Goal: Obtain resource: Download file/media

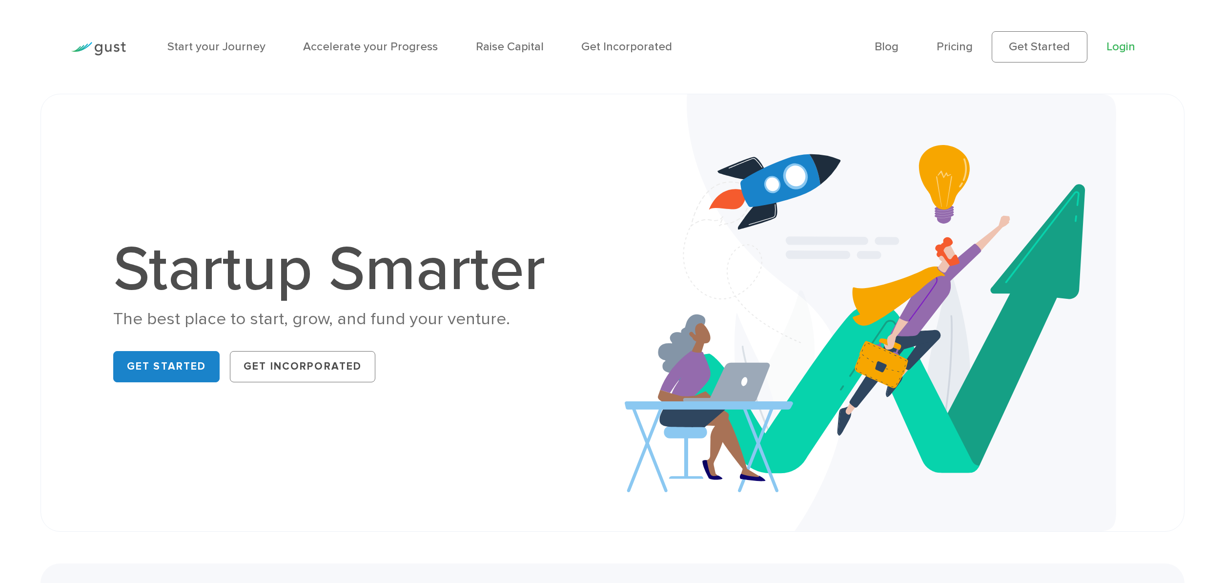
click at [1118, 48] on link "Login" at bounding box center [1120, 47] width 29 height 14
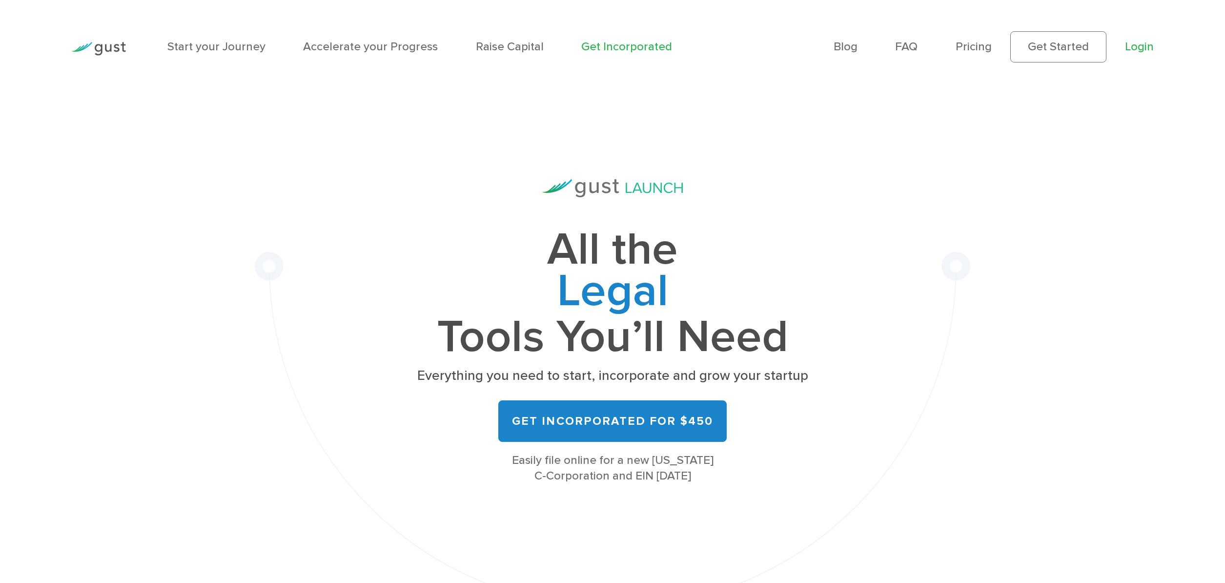
click at [1135, 49] on link "Login" at bounding box center [1139, 47] width 29 height 14
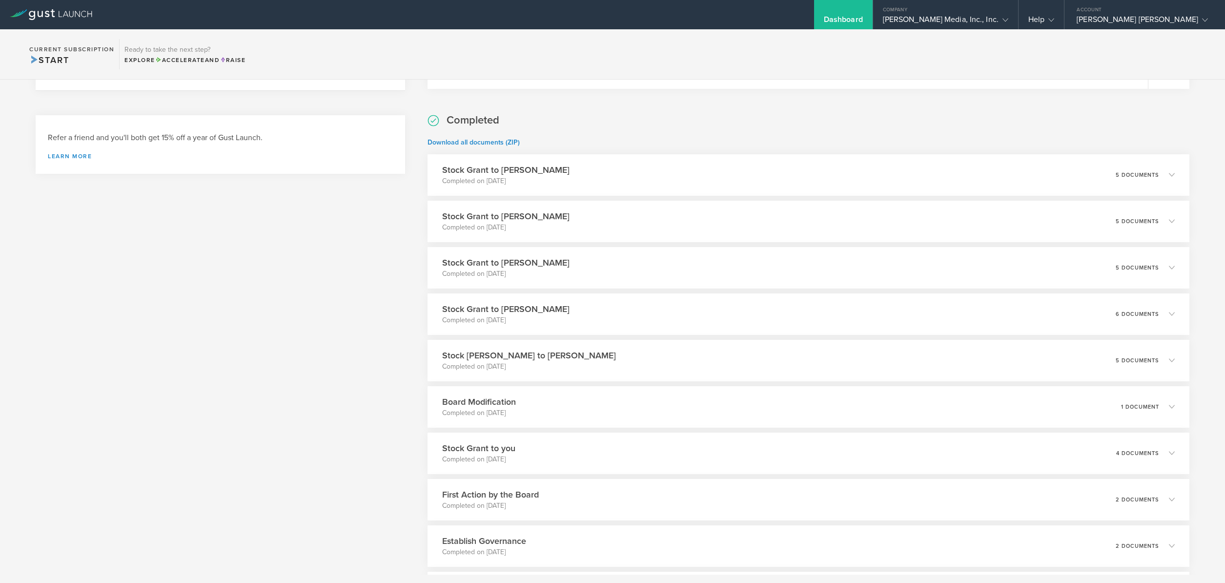
scroll to position [336, 0]
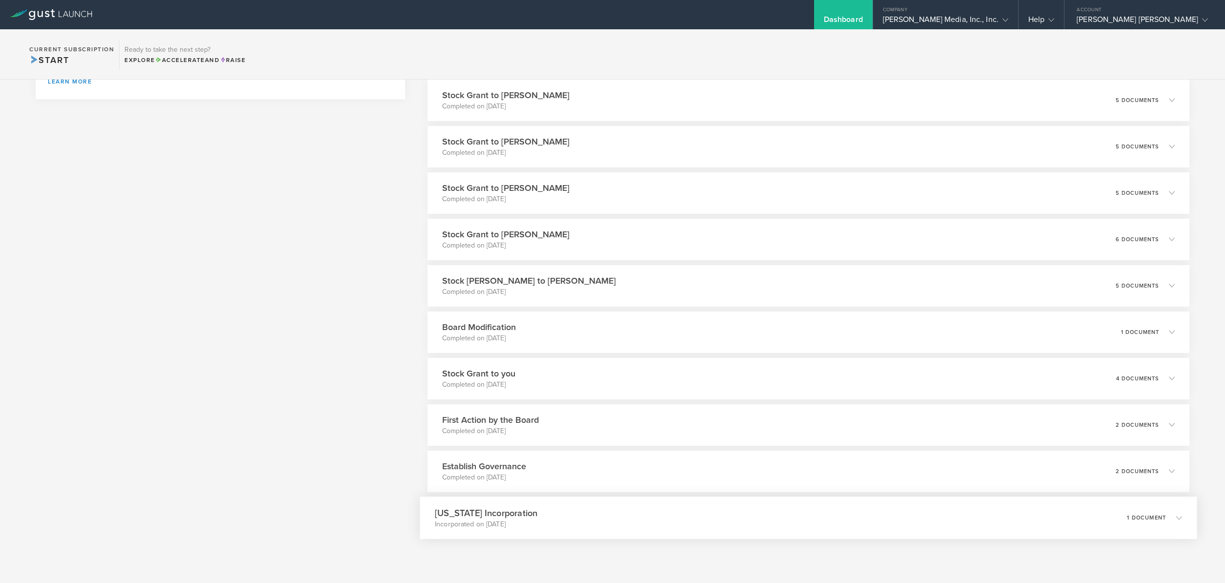
click at [513, 504] on div "Delaware Incorporation Incorporated on Feb 7, 2020 1 document" at bounding box center [808, 517] width 777 height 42
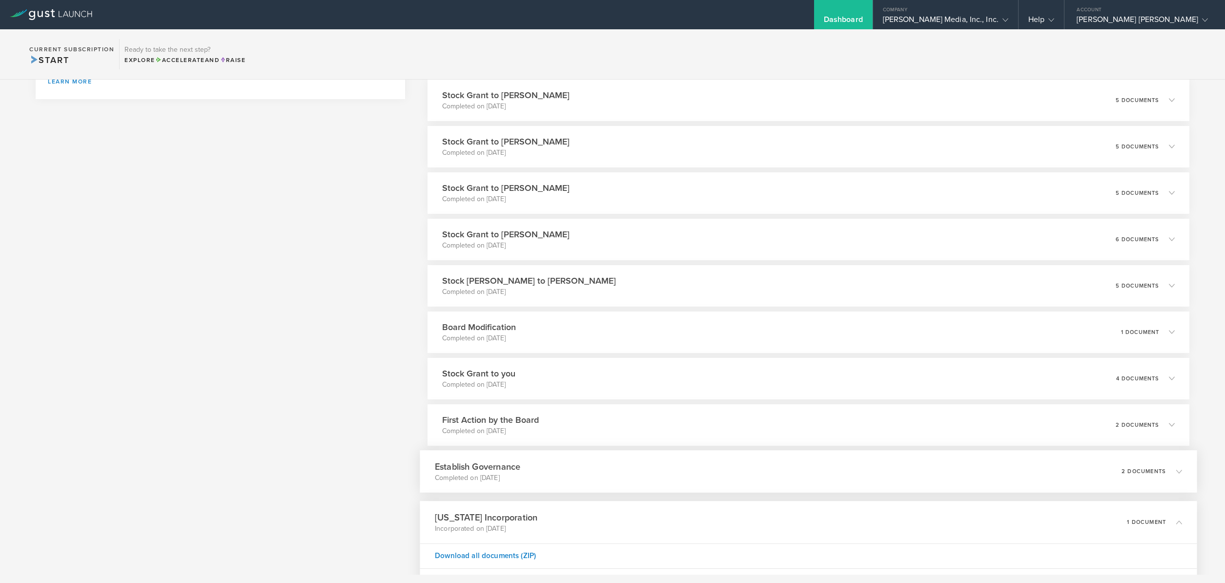
scroll to position [390, 0]
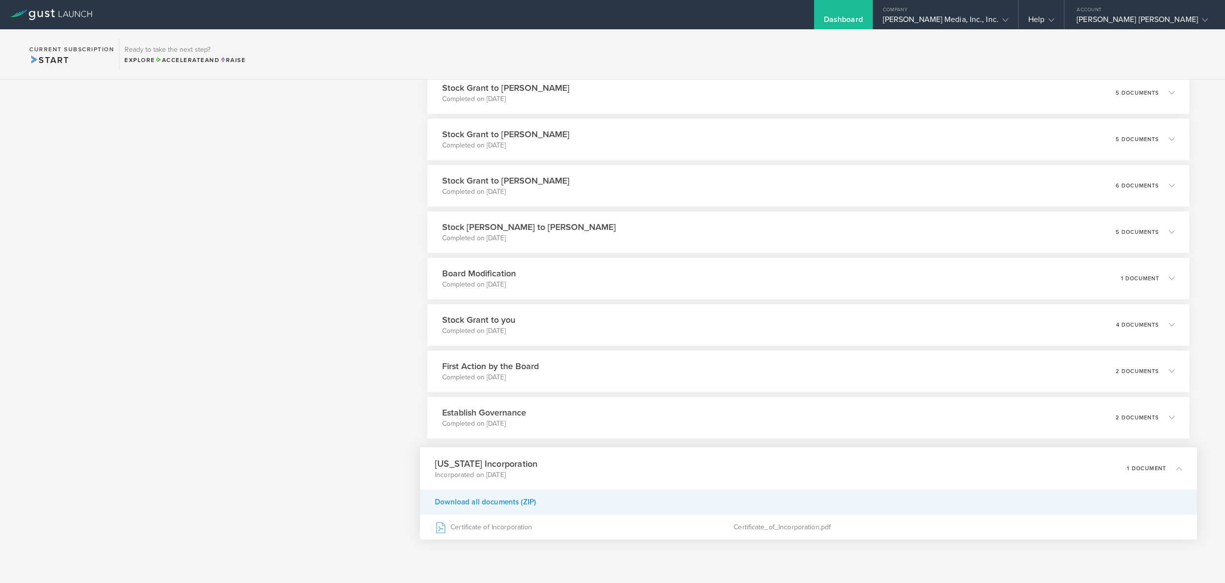
click at [508, 503] on div "Download all documents (ZIP)" at bounding box center [808, 501] width 777 height 25
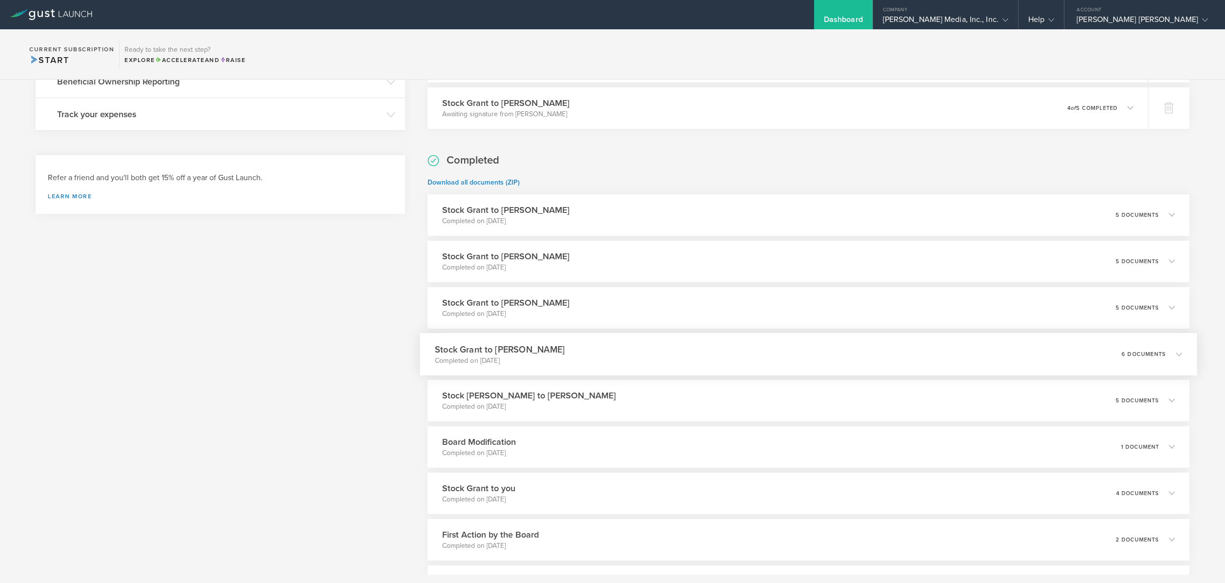
scroll to position [0, 0]
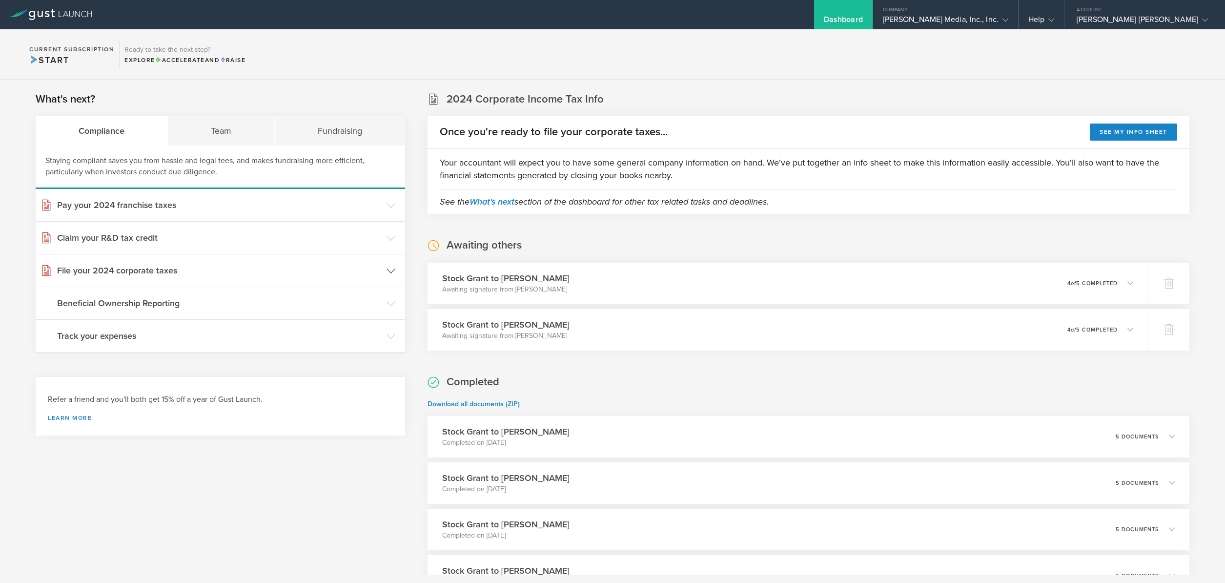
click at [391, 271] on icon at bounding box center [390, 270] width 9 height 9
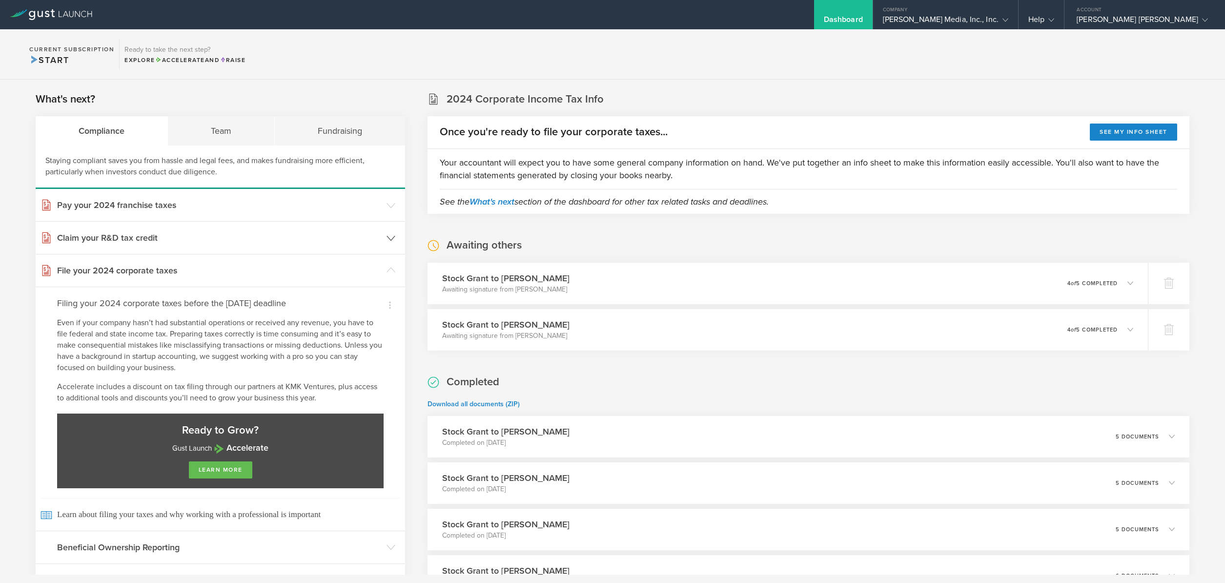
click at [314, 239] on h3 "Claim your R&D tax credit" at bounding box center [219, 237] width 325 height 13
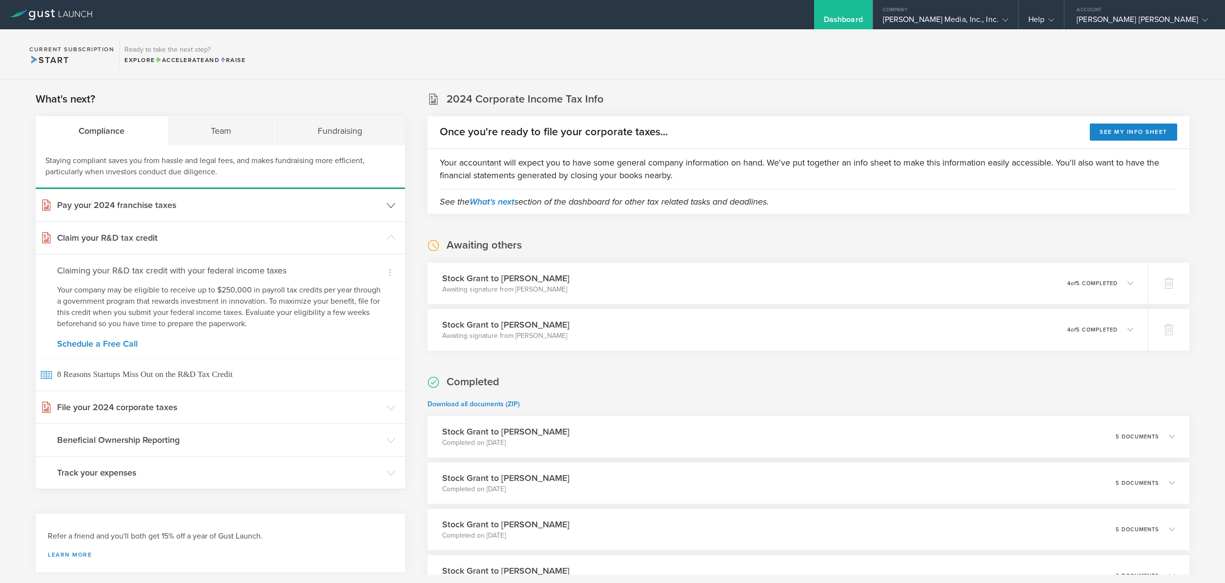
click at [174, 205] on h3 "Pay your 2024 franchise taxes" at bounding box center [219, 205] width 325 height 13
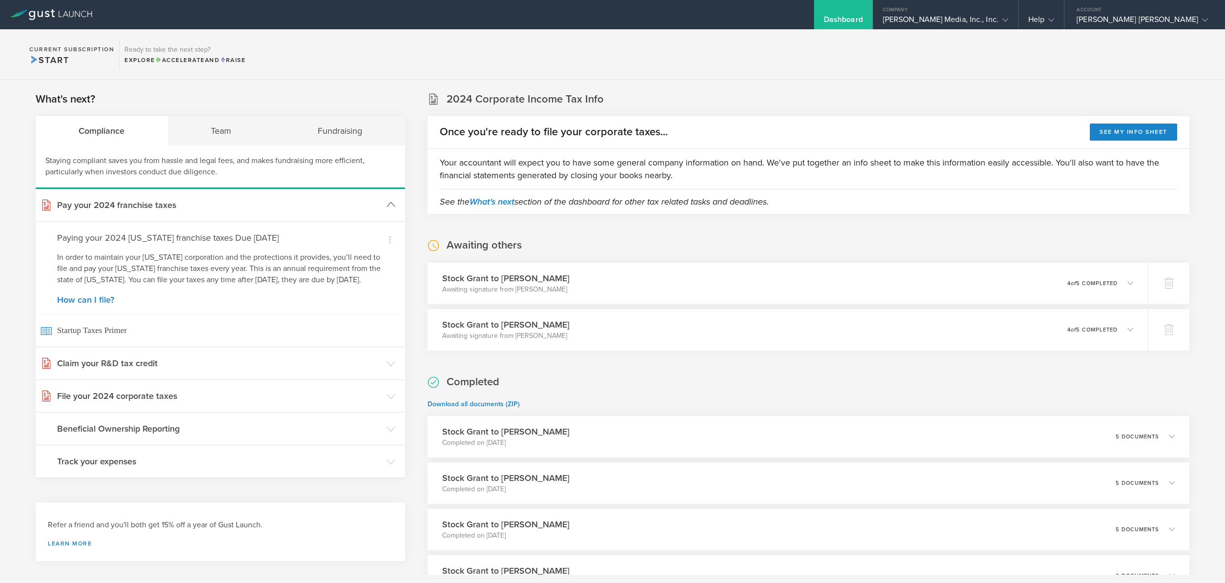
scroll to position [4, 0]
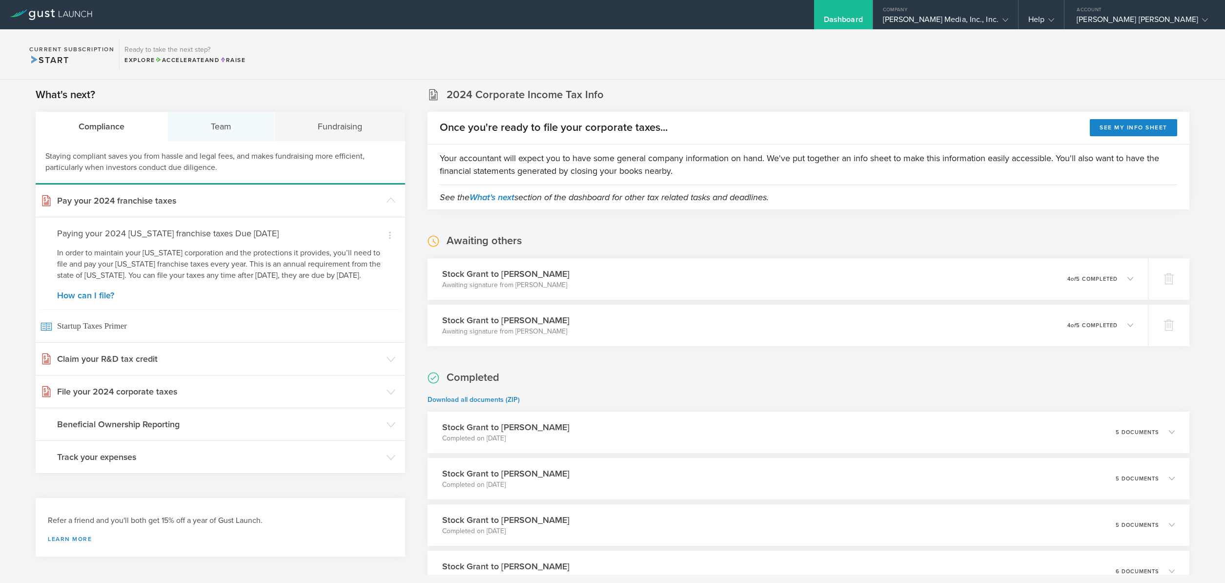
click at [224, 131] on div "Team" at bounding box center [221, 126] width 107 height 29
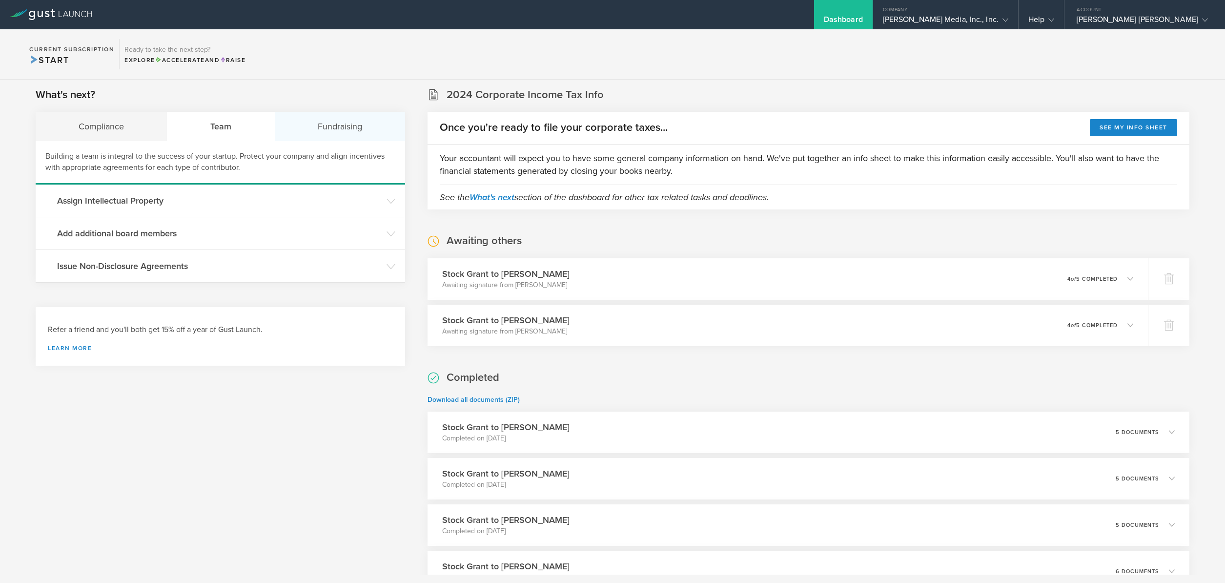
click at [333, 126] on div "Fundraising" at bounding box center [340, 126] width 130 height 29
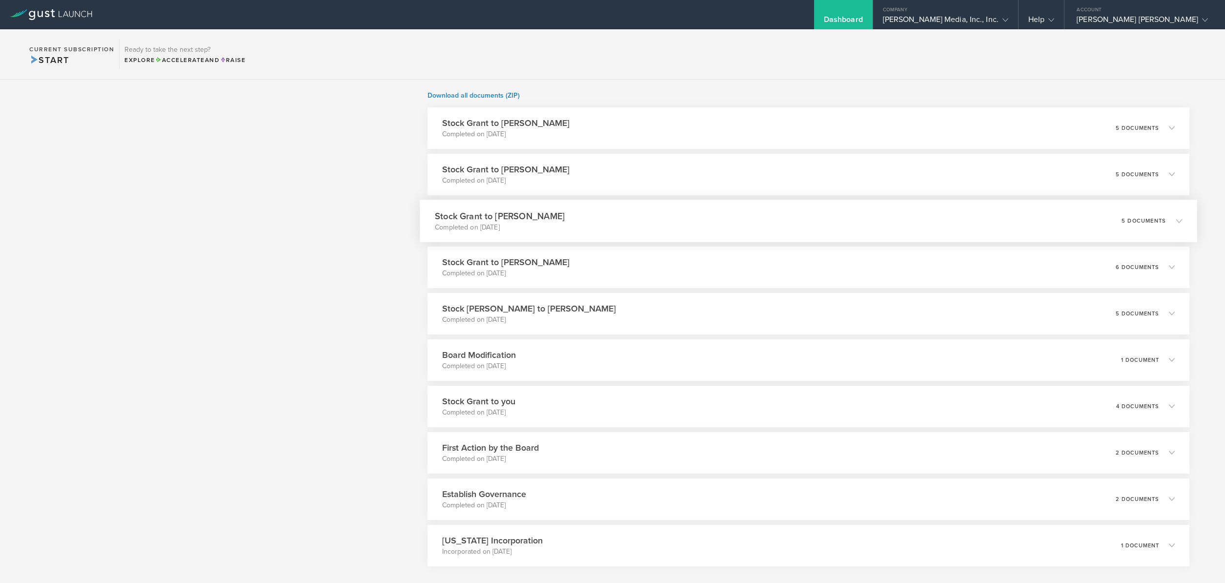
scroll to position [336, 0]
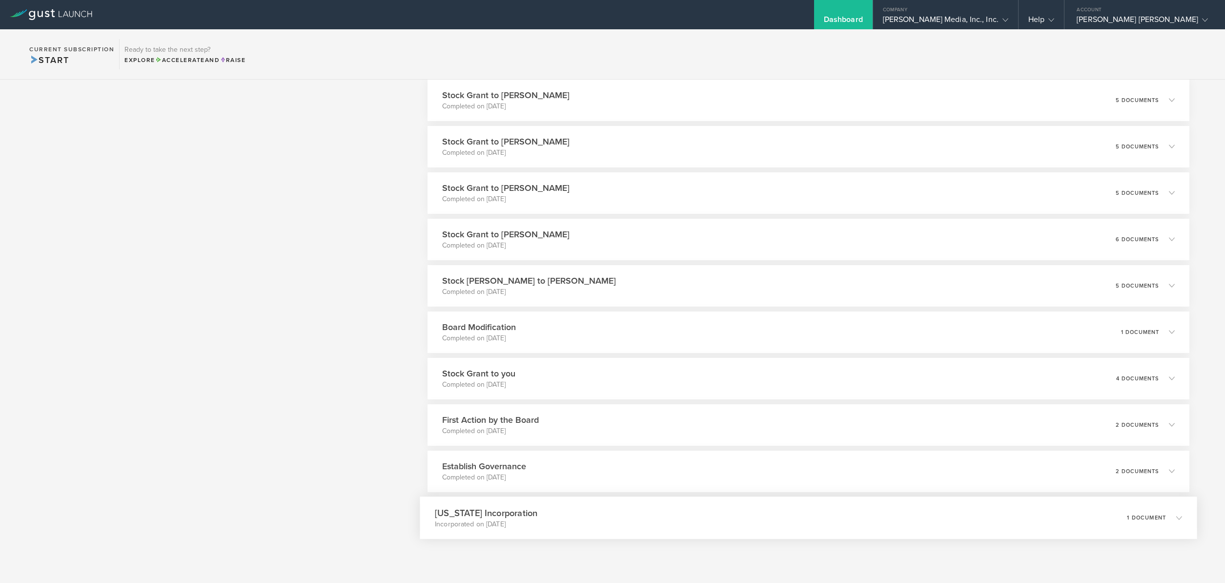
click at [812, 520] on div "Delaware Incorporation Incorporated on Feb 7, 2020 1 document" at bounding box center [808, 517] width 777 height 42
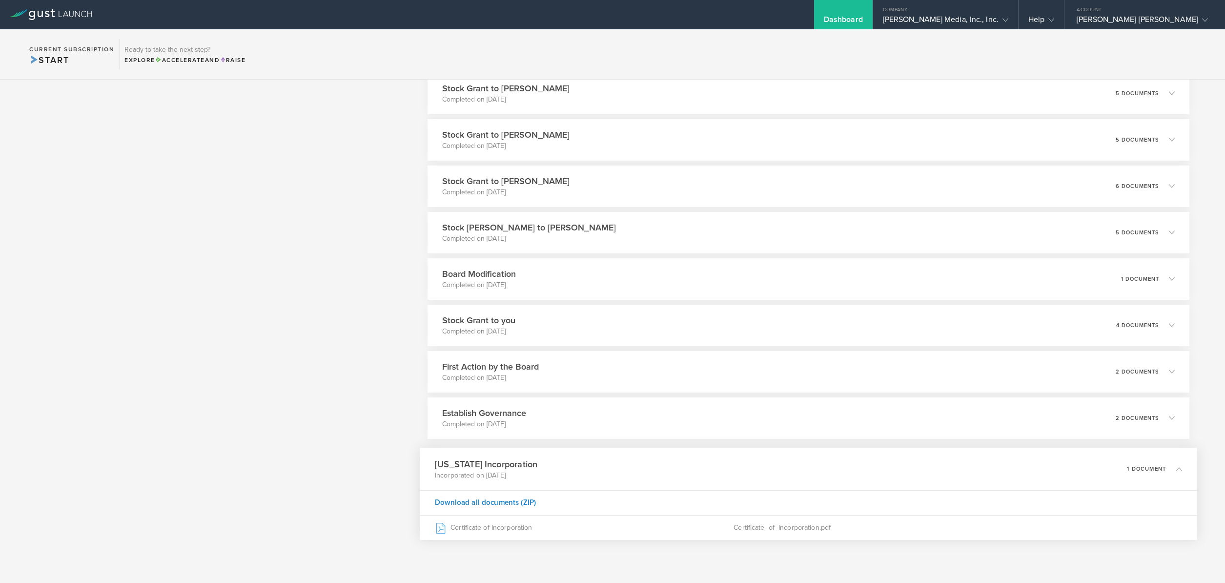
scroll to position [390, 0]
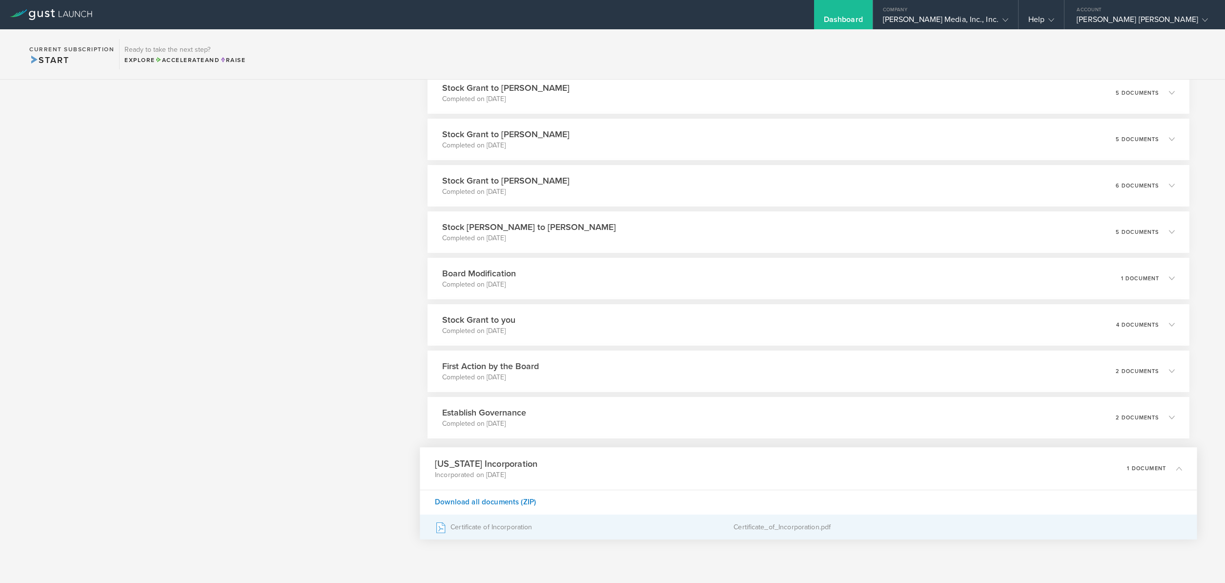
click at [541, 529] on div "Certificate of Incorporation" at bounding box center [584, 526] width 299 height 24
